Goal: Navigation & Orientation: Find specific page/section

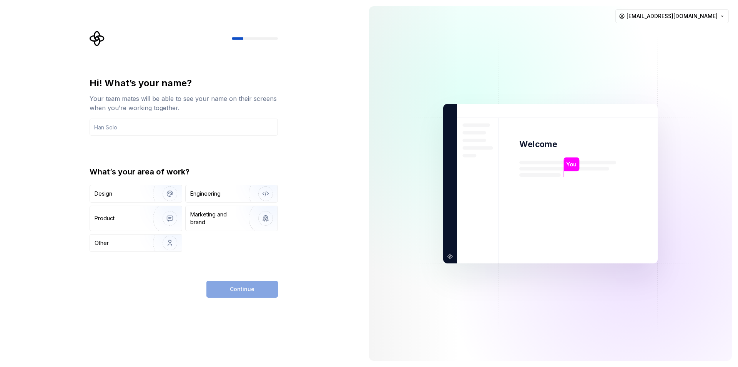
click at [609, 73] on img at bounding box center [551, 183] width 312 height 363
click at [691, 16] on html "Hi! What’s your name? Your team mates will be able to see your name on their sc…" at bounding box center [369, 183] width 738 height 367
click at [668, 33] on div "Sign out" at bounding box center [690, 33] width 73 height 8
